Goal: Task Accomplishment & Management: Use online tool/utility

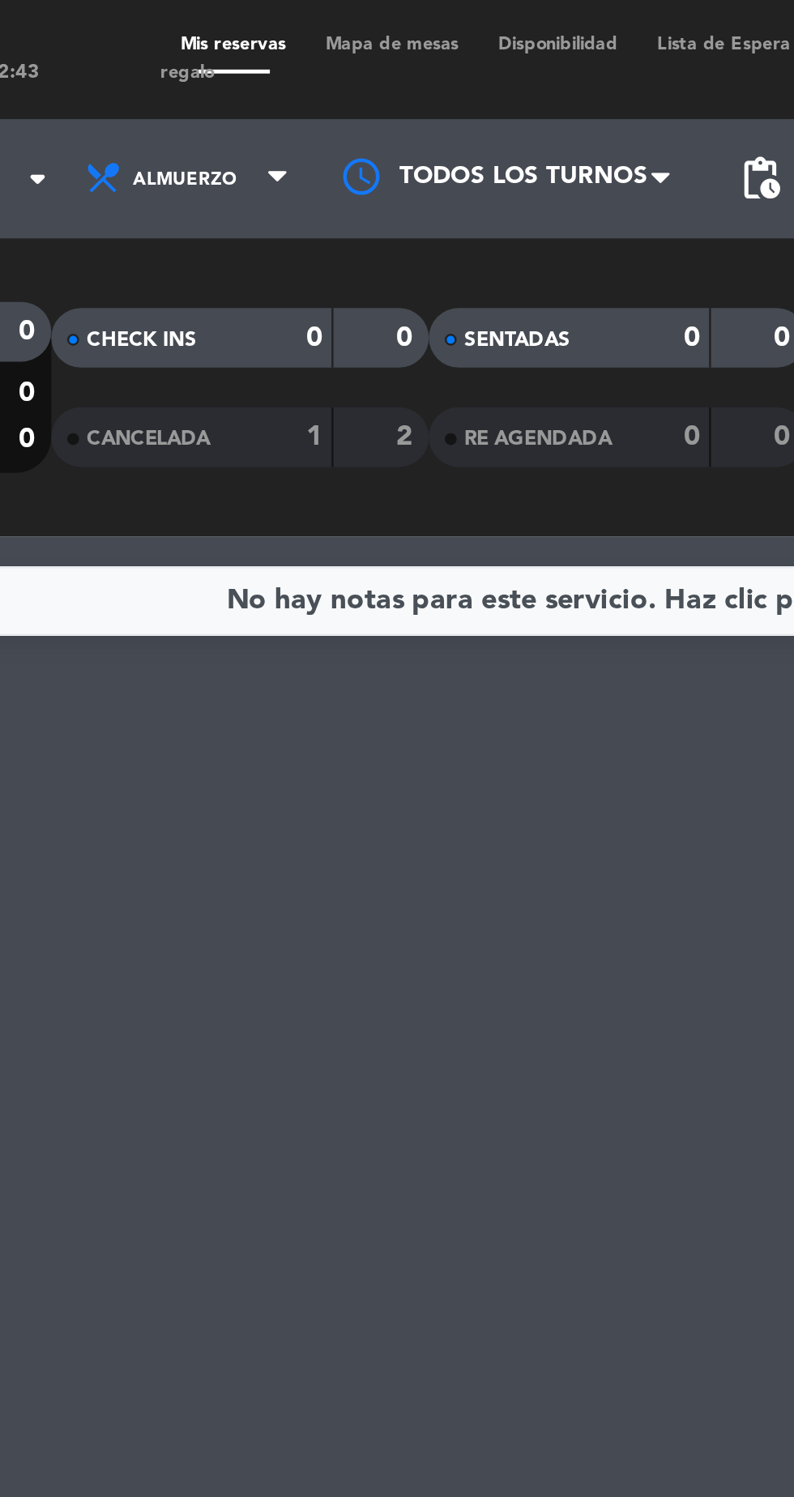
click at [298, 19] on span "Mapa de mesas" at bounding box center [305, 18] width 70 height 7
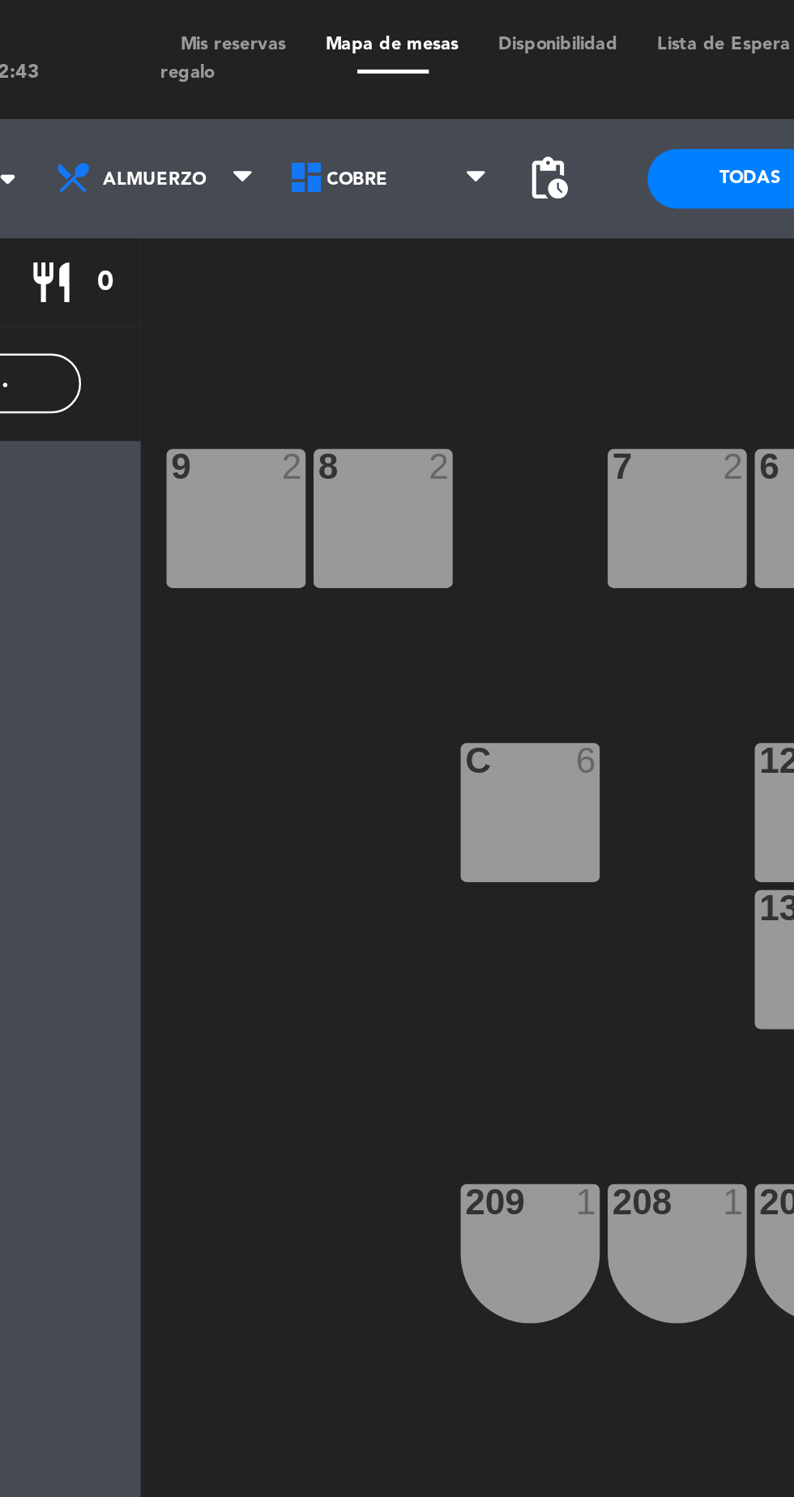
scroll to position [0, 19]
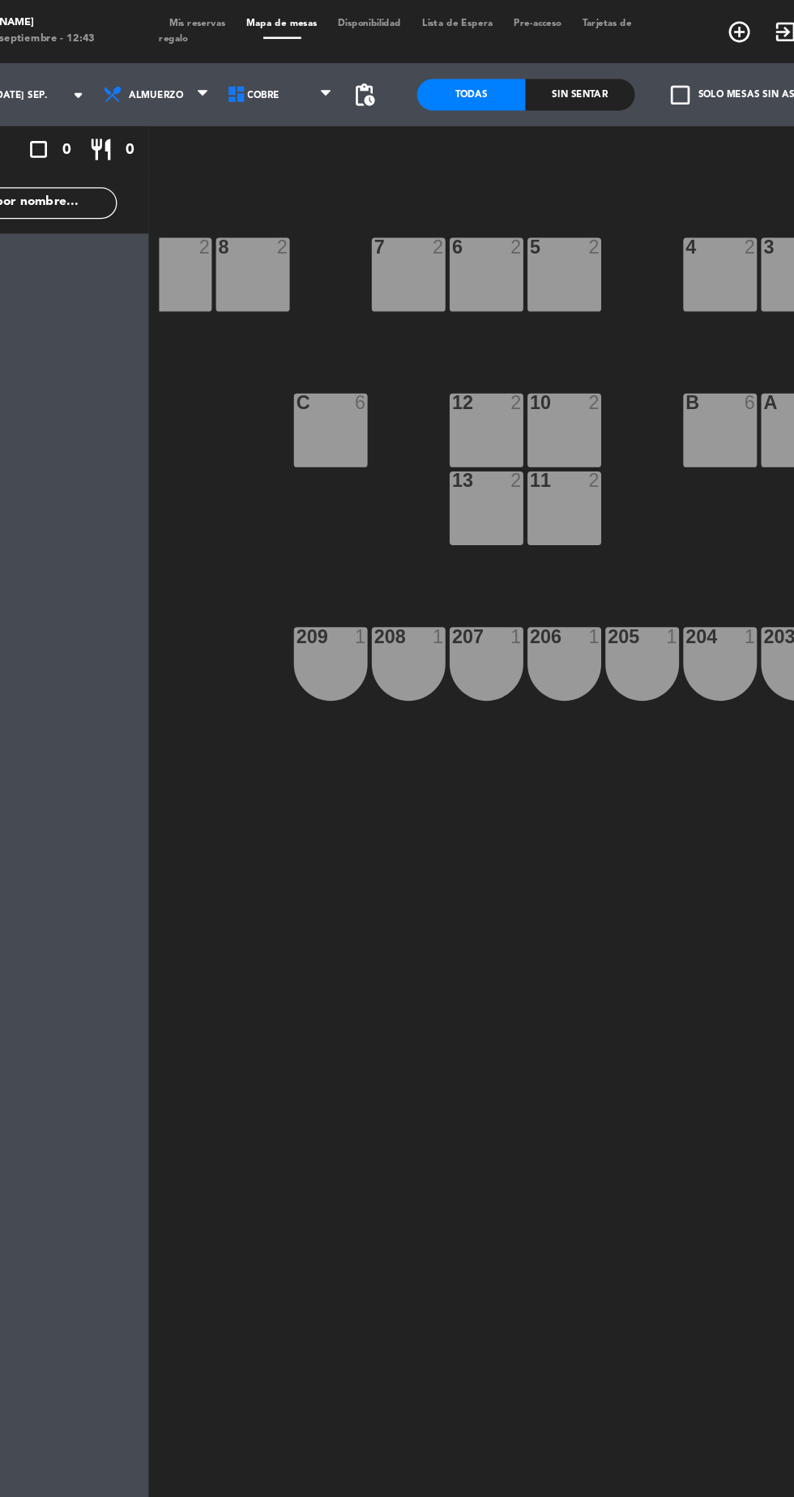
click at [404, 236] on div "7 2" at bounding box center [402, 211] width 57 height 57
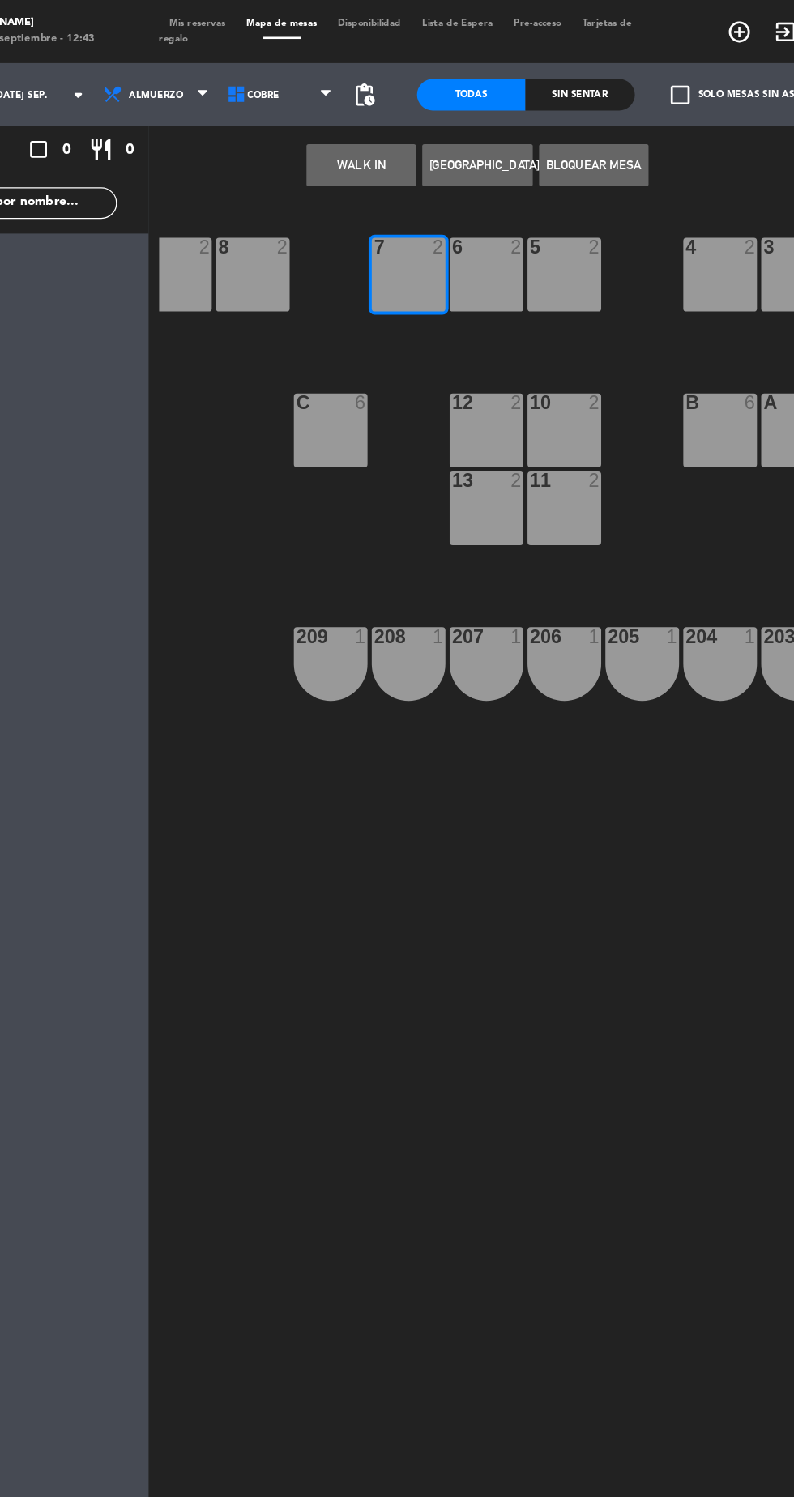
click at [458, 225] on div "6 2" at bounding box center [462, 211] width 57 height 57
click at [526, 226] on div "5 2" at bounding box center [522, 211] width 57 height 57
click at [640, 215] on div "4 2" at bounding box center [642, 211] width 57 height 57
click at [650, 219] on div "4 2" at bounding box center [642, 211] width 57 height 57
click at [361, 130] on button "WALK IN" at bounding box center [366, 127] width 84 height 32
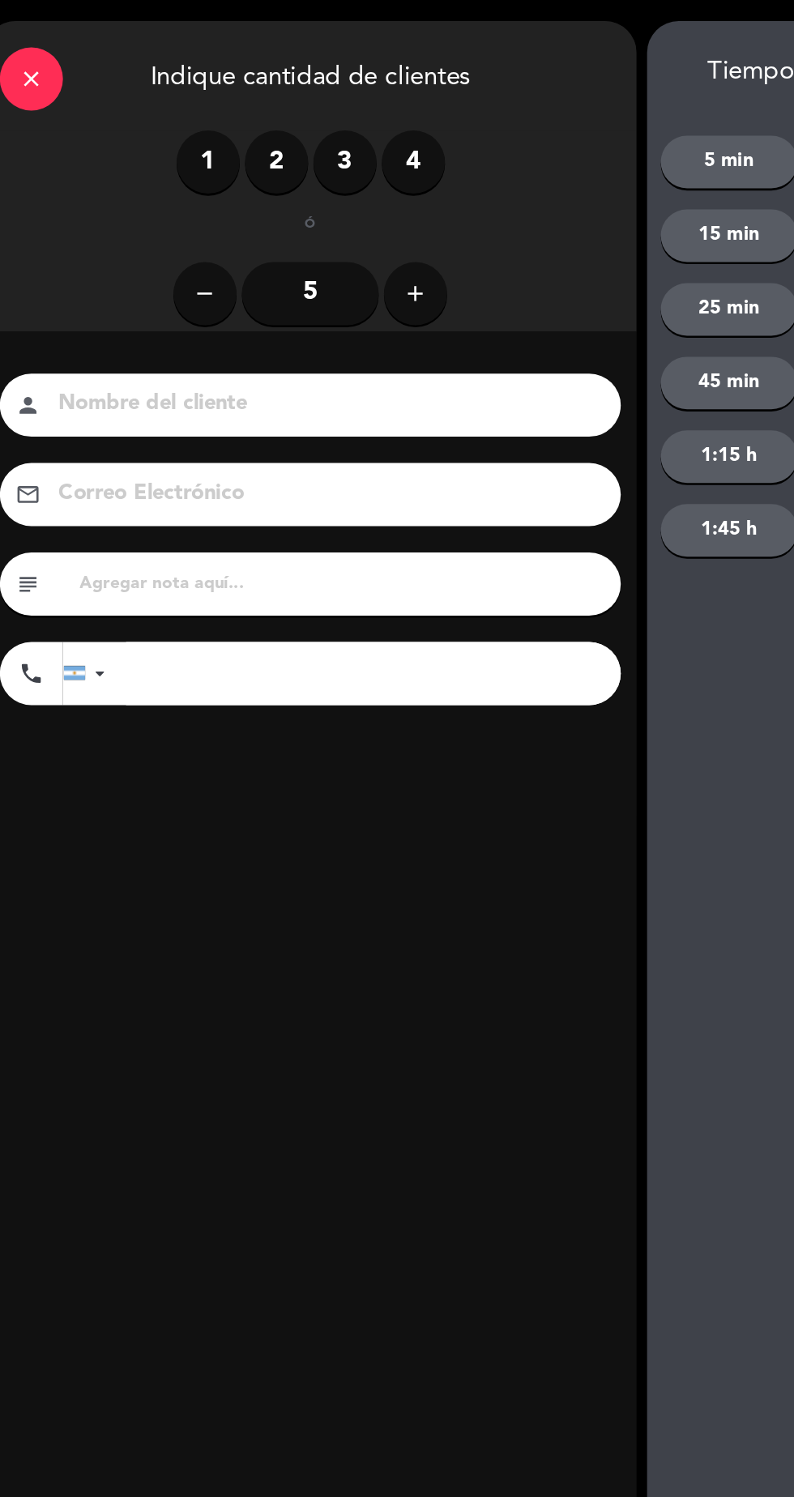
click at [356, 235] on icon "add" at bounding box center [348, 225] width 19 height 19
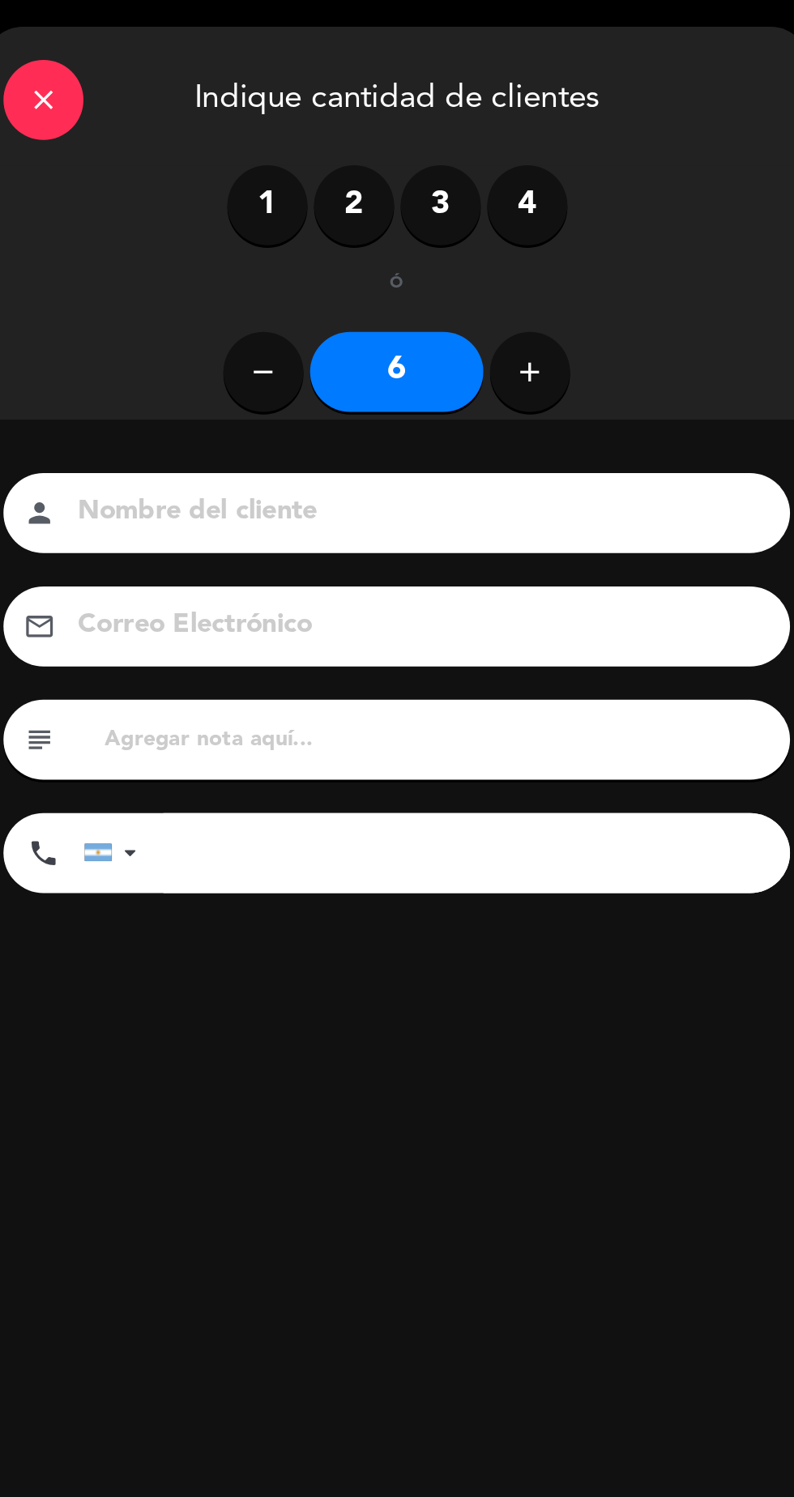
click at [255, 317] on input at bounding box center [278, 311] width 413 height 28
click at [333, 230] on button "add" at bounding box center [348, 226] width 49 height 49
click at [330, 236] on button "add" at bounding box center [348, 226] width 49 height 49
type input "8"
click at [286, 317] on input at bounding box center [278, 311] width 413 height 28
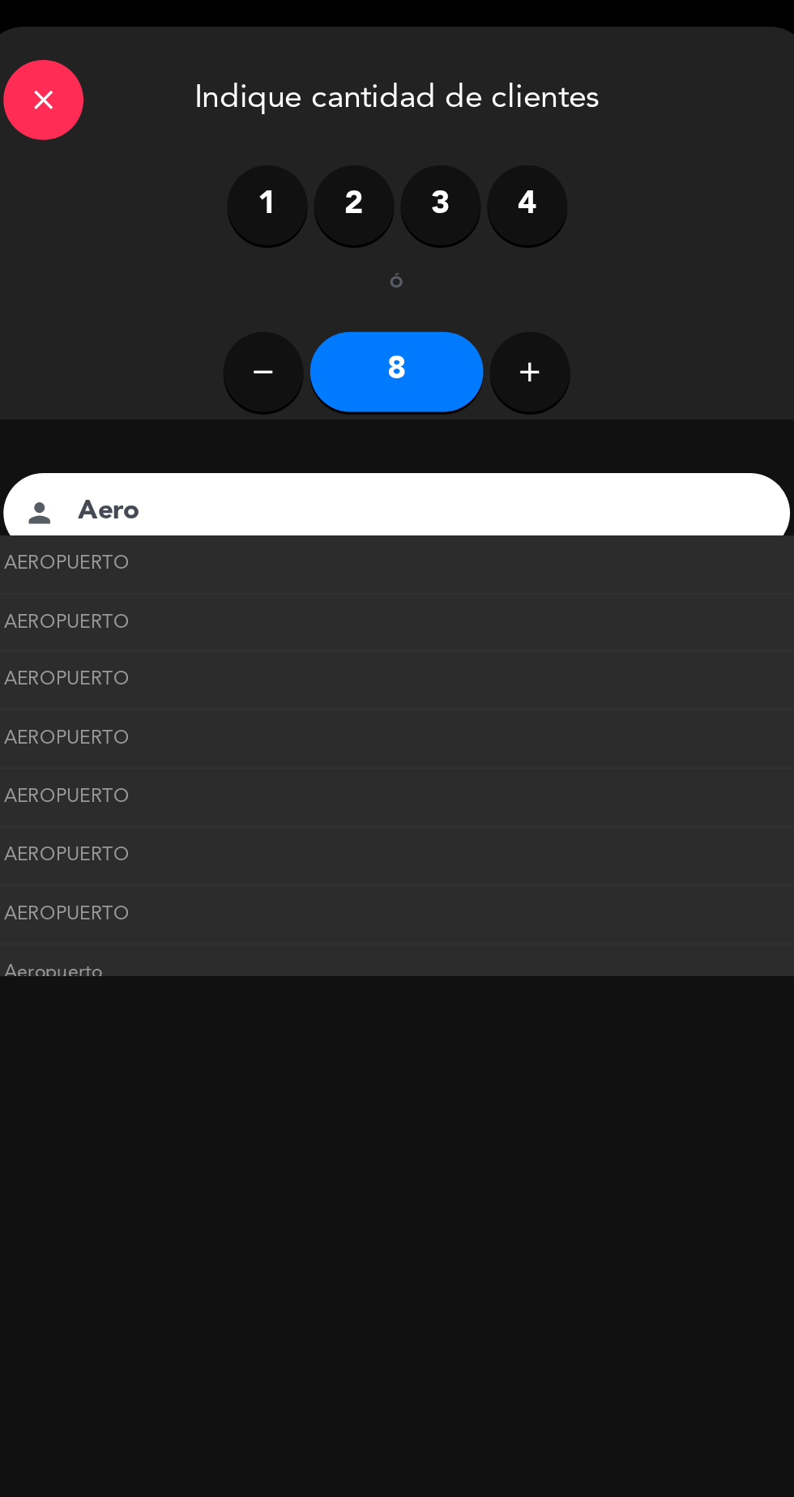
click at [403, 381] on link "AEROPUERTO" at bounding box center [267, 378] width 478 height 19
type input "AEROPUERTO"
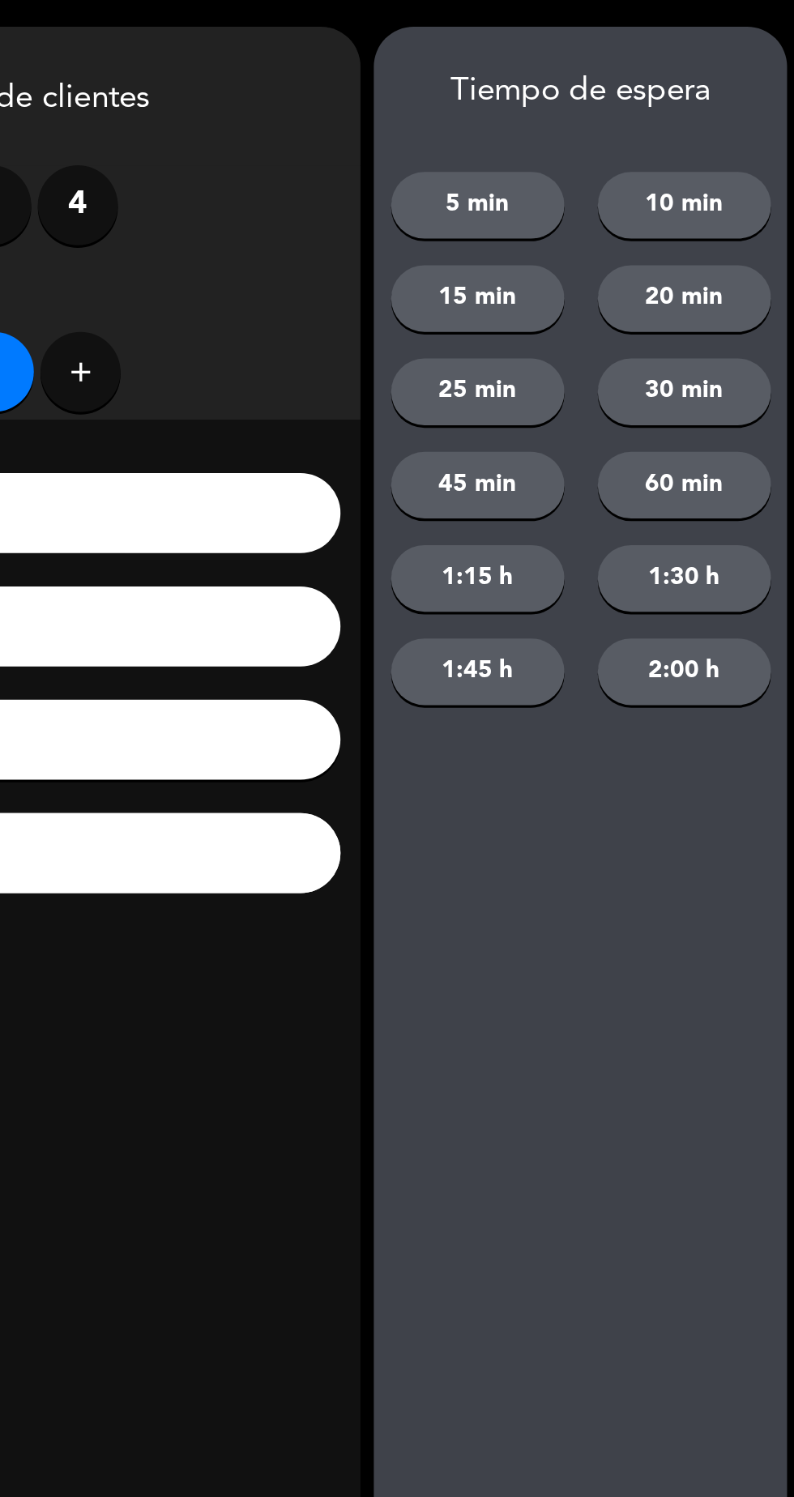
scroll to position [0, 0]
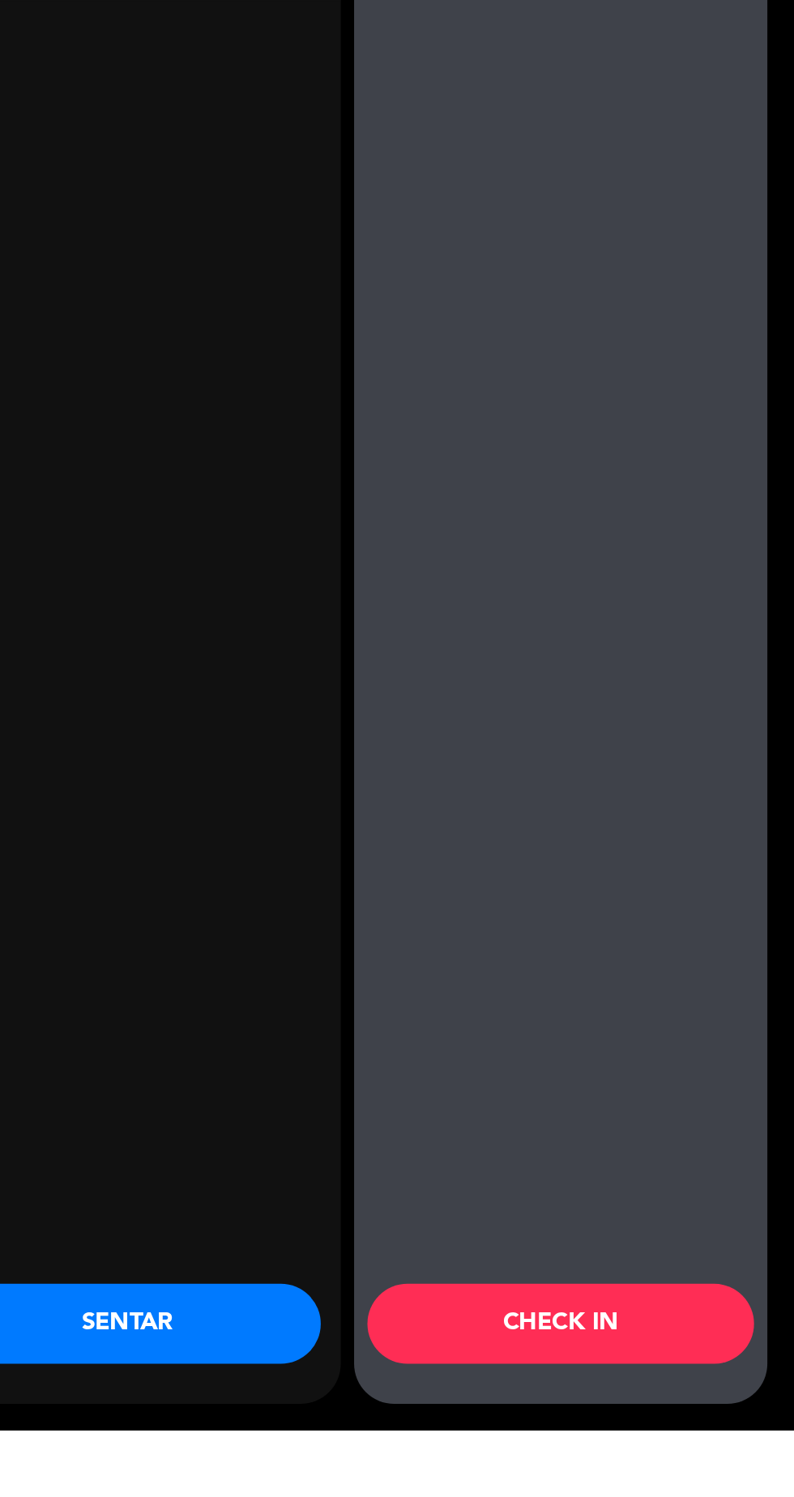
click at [406, 1456] on button "SENTAR" at bounding box center [388, 1432] width 235 height 49
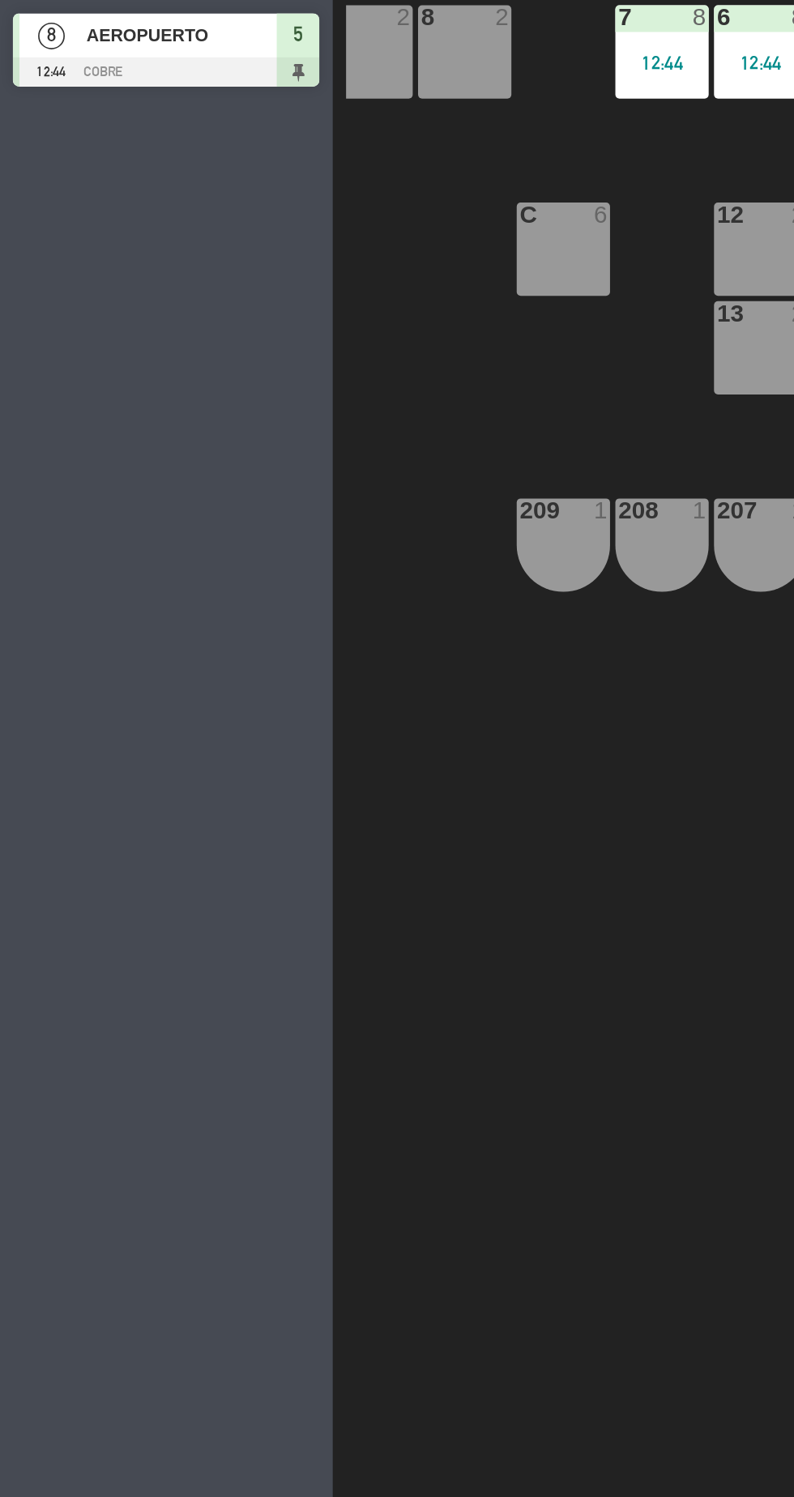
scroll to position [0, 23]
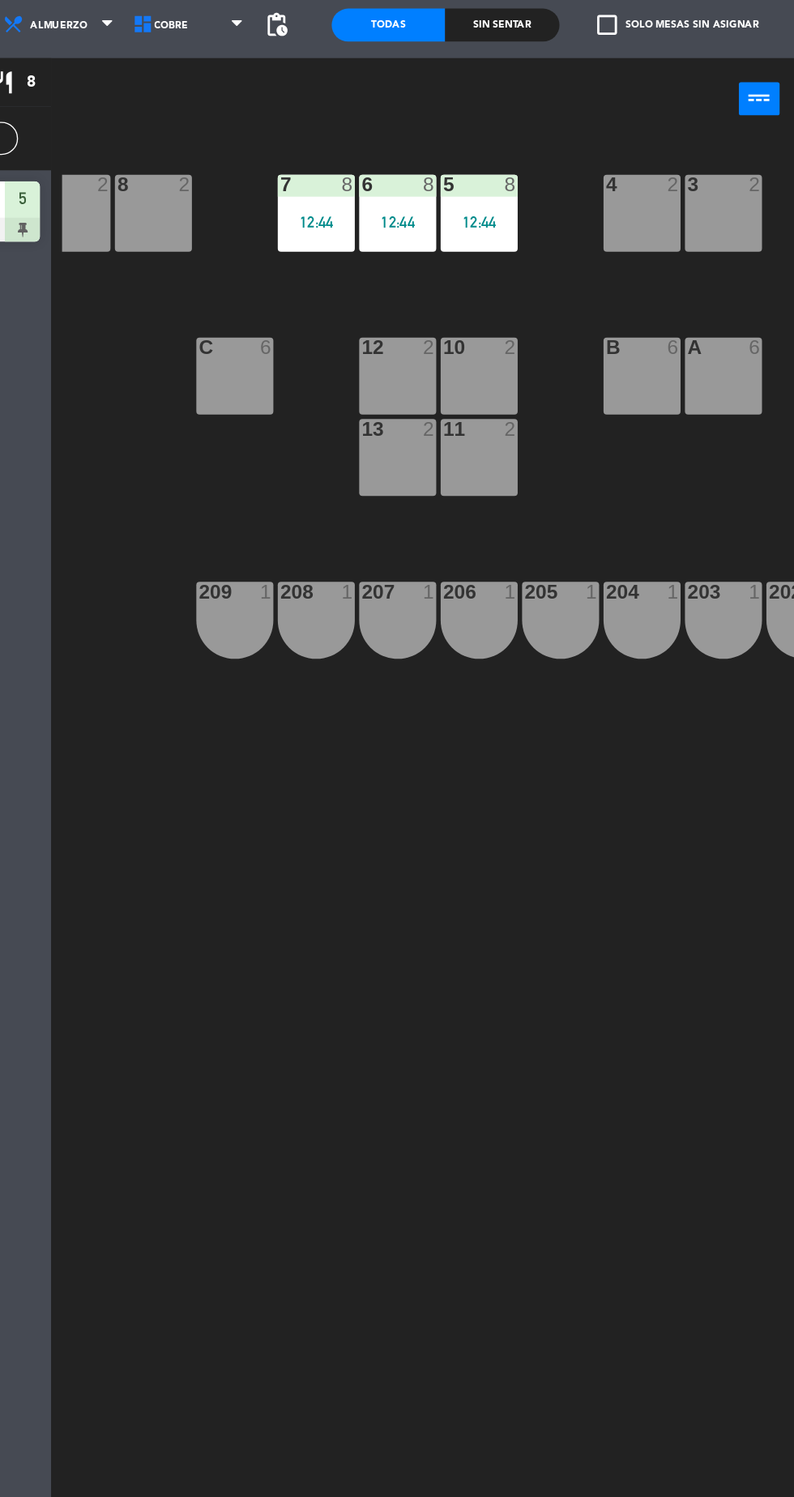
click at [611, 196] on div "4" at bounding box center [611, 190] width 1 height 15
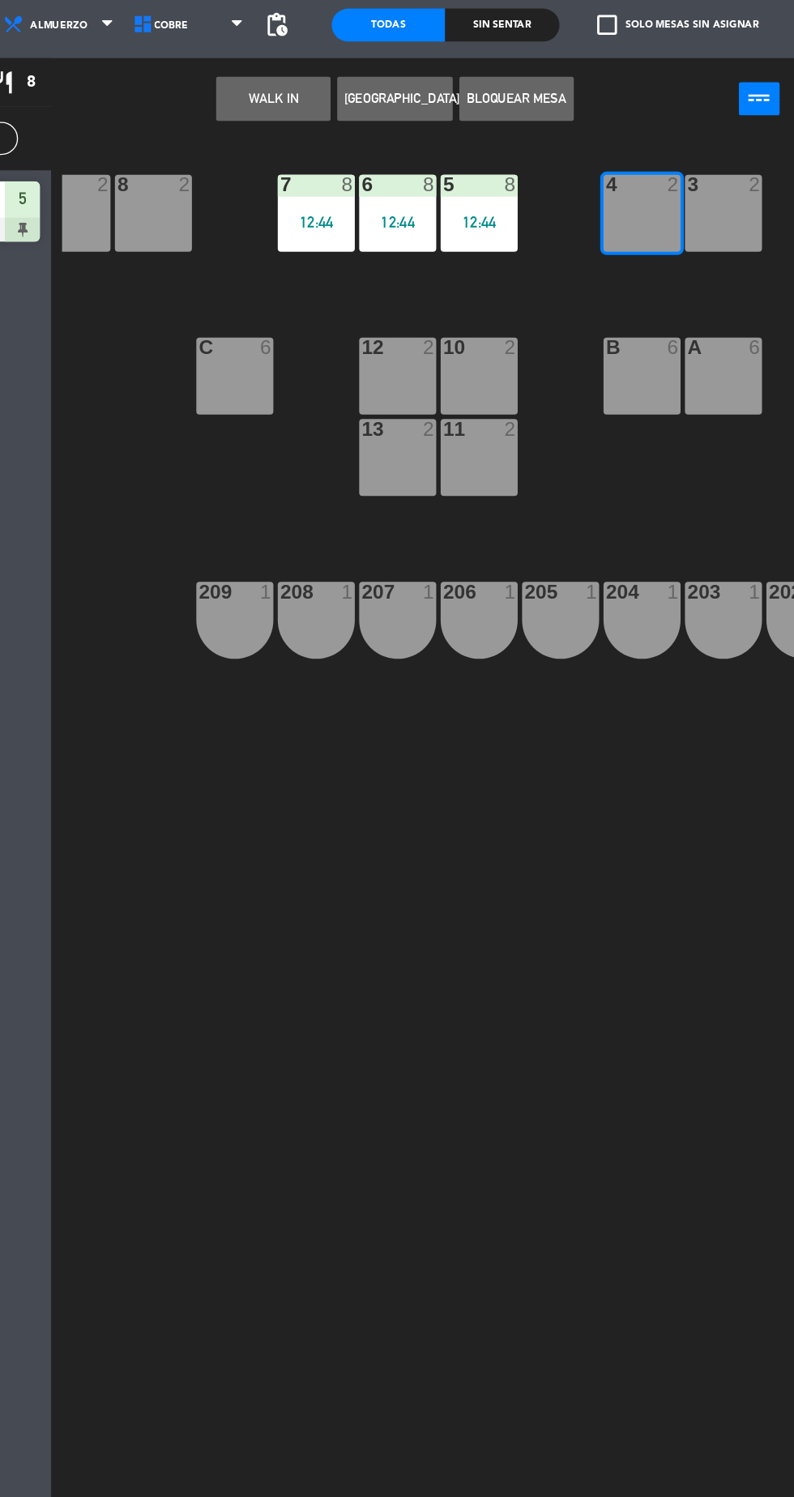
click at [526, 224] on div "12:44" at bounding box center [517, 217] width 57 height 11
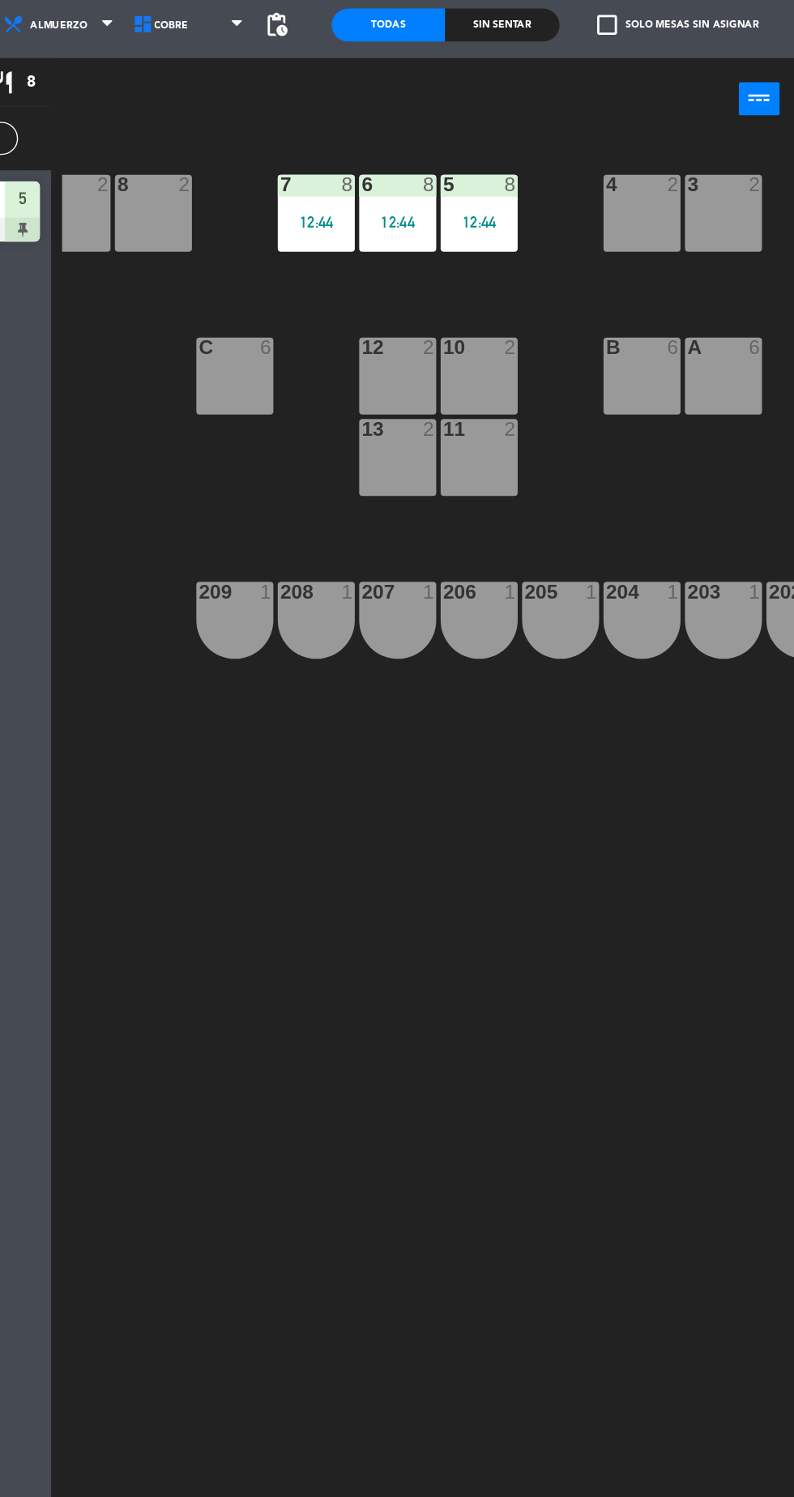
scroll to position [0, 0]
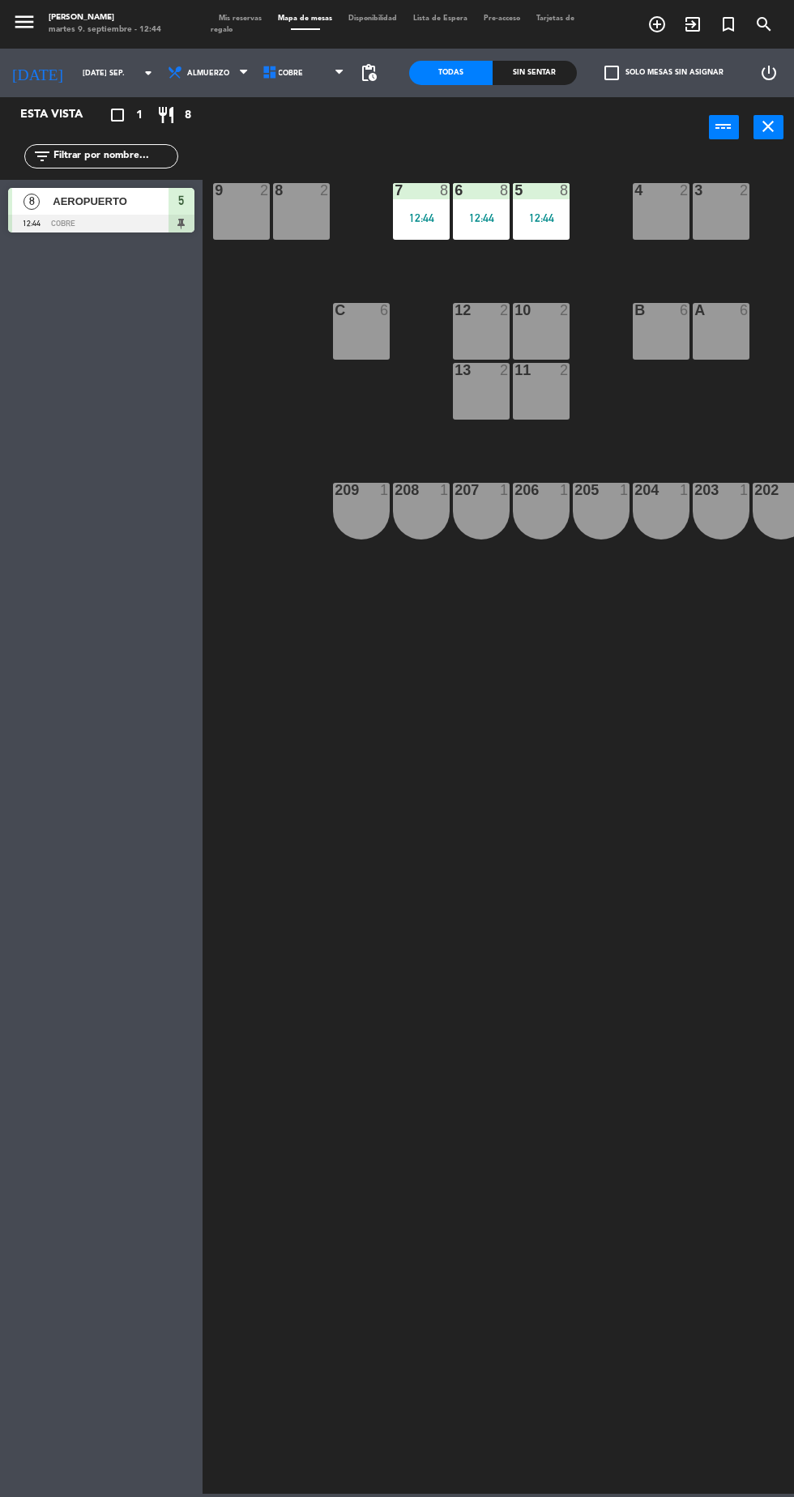
click at [325, 222] on div "8 2" at bounding box center [301, 211] width 57 height 57
click at [411, 232] on div "7 8 12:44" at bounding box center [421, 211] width 57 height 57
click at [543, 909] on div "5 8 12:44 4 2 3 2 2 2 1 2 7 8 12:44 6 8 12:44 8 2 9 2 B 6 12 2 10 2 A 6 C 6 13 …" at bounding box center [502, 824] width 583 height 1339
